Goal: Obtain resource: Download file/media

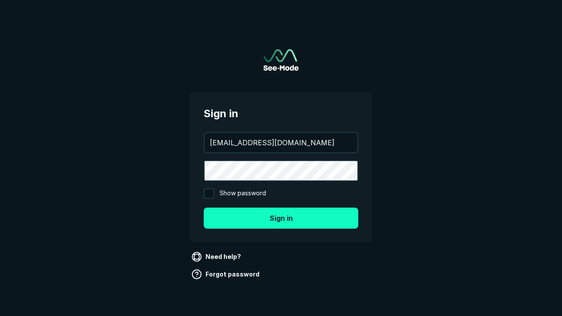
click at [281, 218] on button "Sign in" at bounding box center [281, 218] width 154 height 21
